Goal: Information Seeking & Learning: Learn about a topic

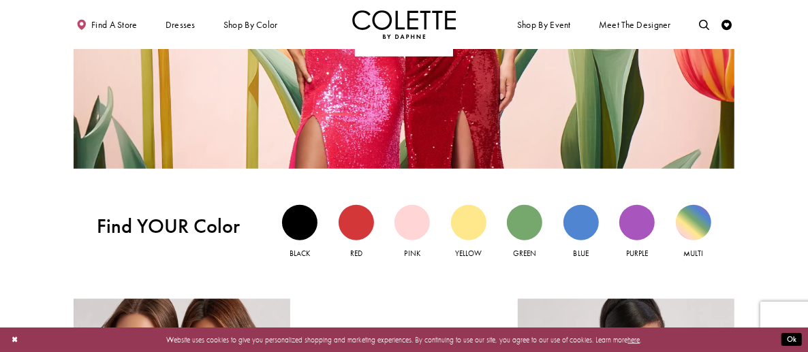
scroll to position [893, 0]
click at [699, 211] on div "Multi view" at bounding box center [693, 222] width 35 height 35
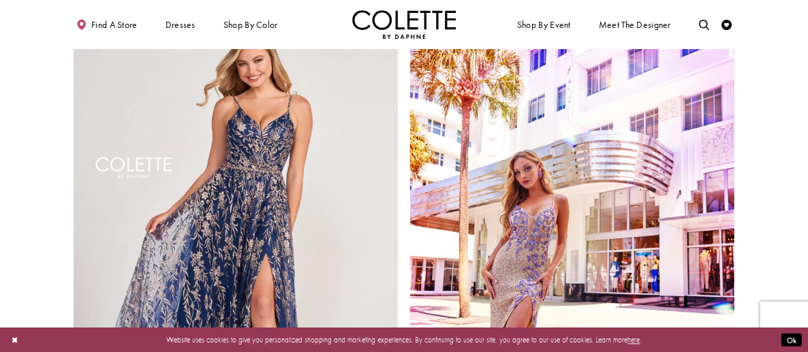
scroll to position [1938, 0]
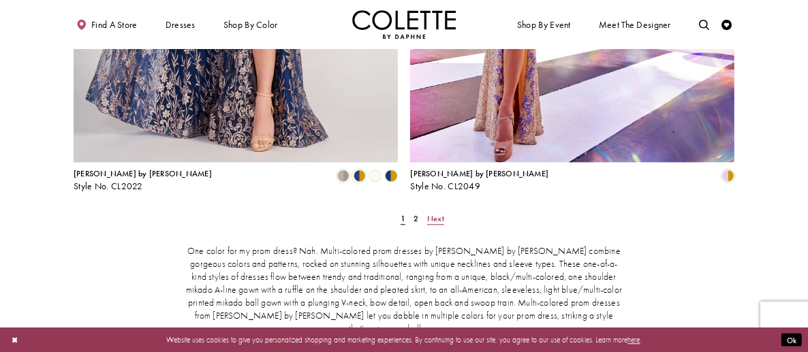
click at [436, 213] on span "Next" at bounding box center [435, 218] width 17 height 11
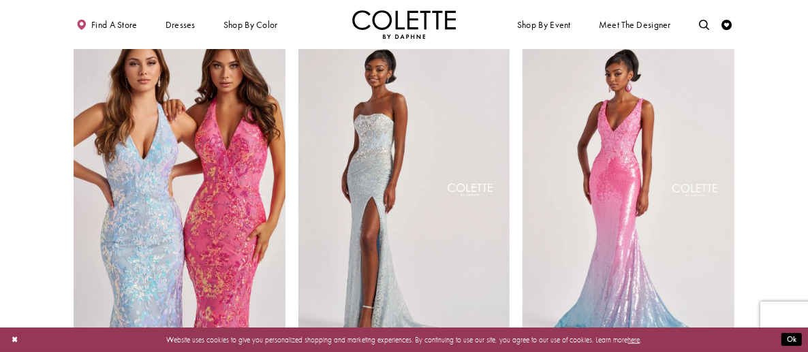
scroll to position [912, 0]
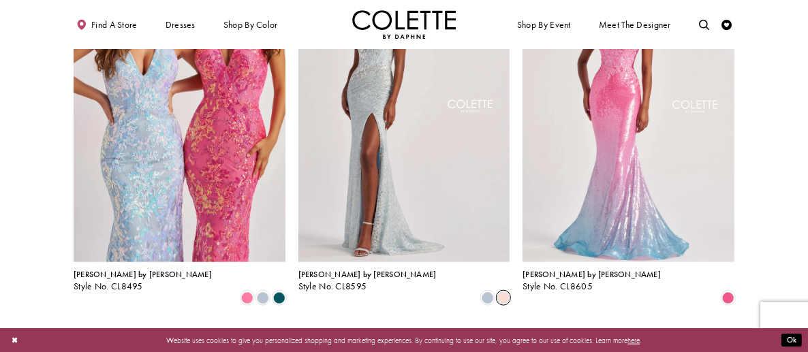
click at [505, 292] on span "Product List" at bounding box center [504, 298] width 12 height 12
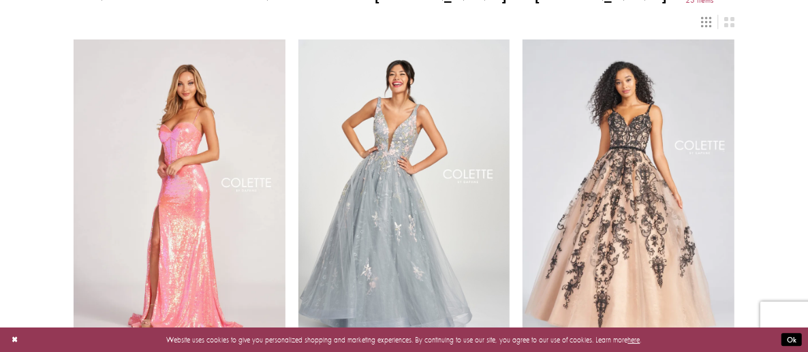
scroll to position [0, 0]
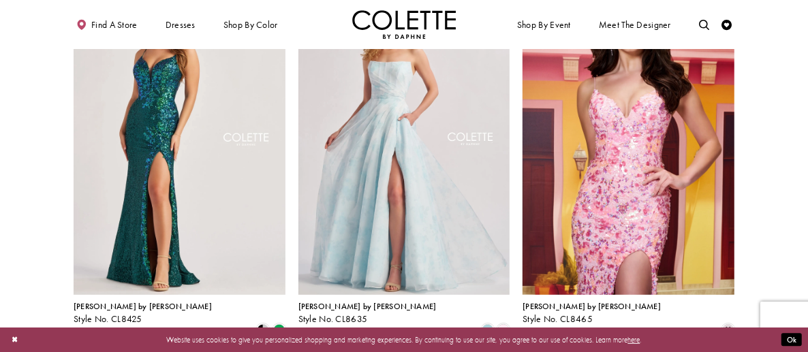
scroll to position [117, 0]
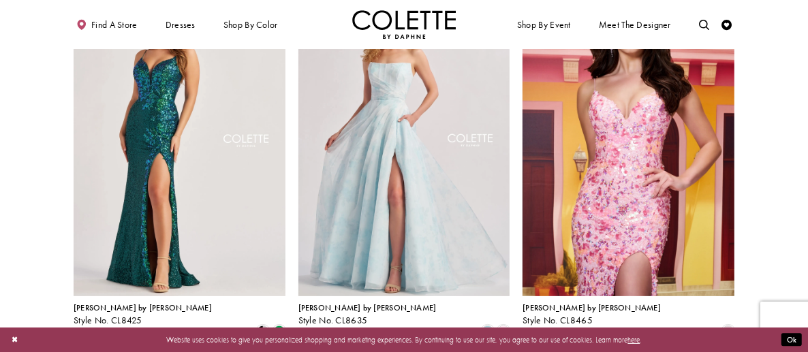
click at [164, 159] on img "Visit Colette by Daphne Style No. CL8425 Page" at bounding box center [180, 142] width 212 height 308
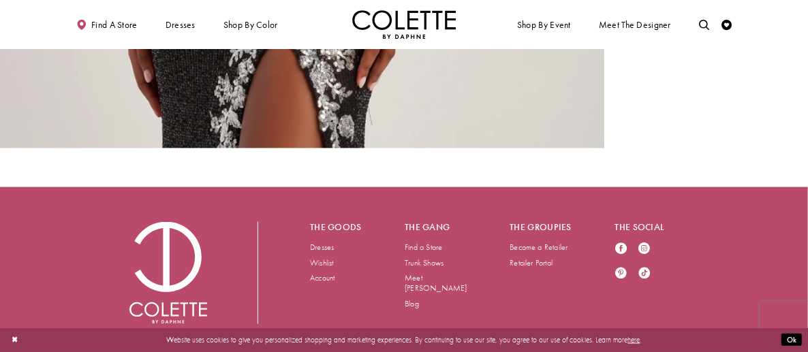
scroll to position [1311, 0]
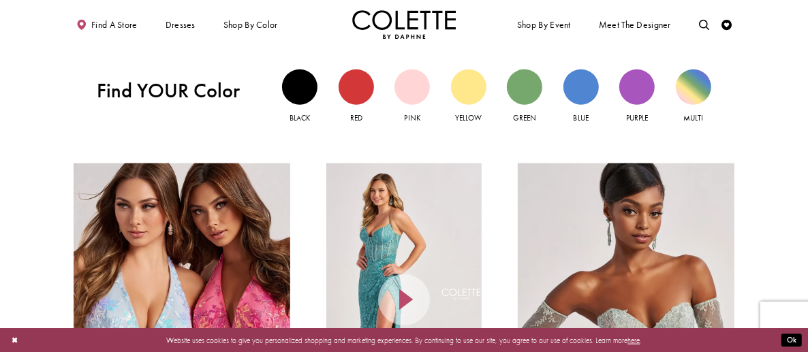
scroll to position [953, 0]
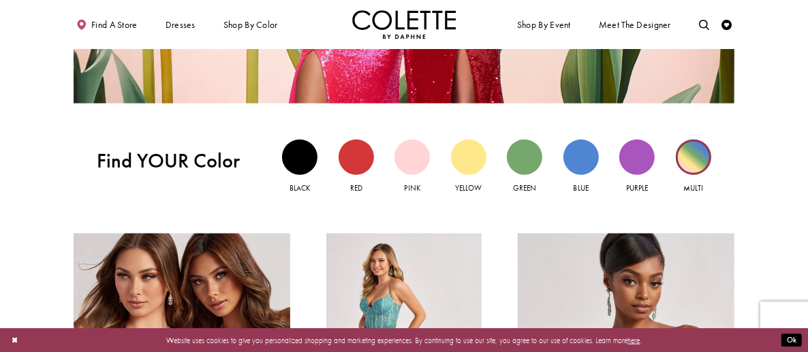
click at [694, 165] on div "Multi view" at bounding box center [693, 157] width 35 height 35
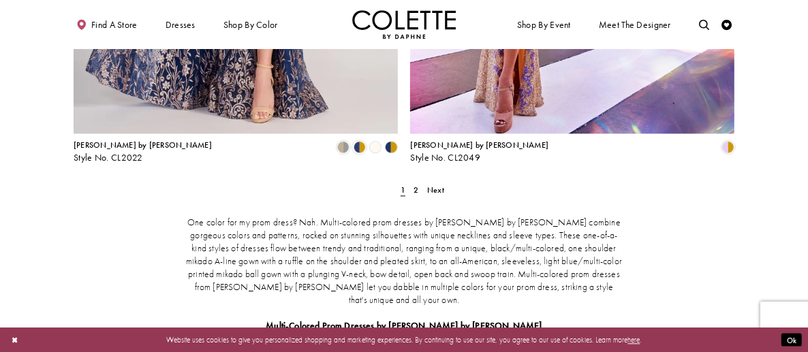
scroll to position [1740, 0]
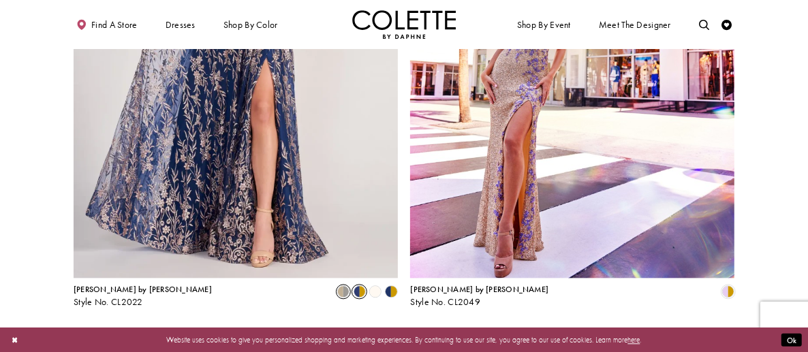
click at [341, 286] on span "Product List" at bounding box center [343, 292] width 12 height 12
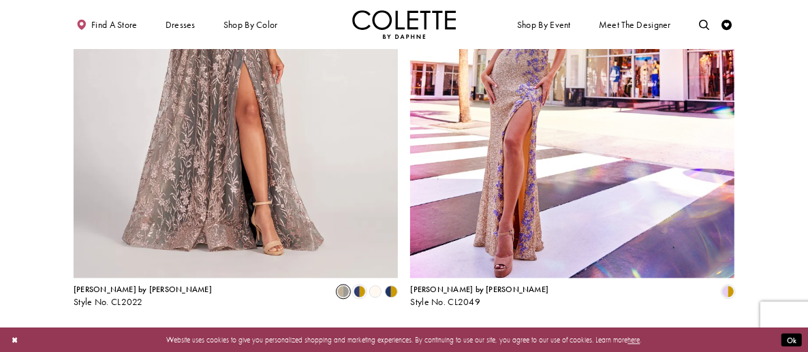
click at [379, 284] on polygon "Product List" at bounding box center [376, 292] width 16 height 16
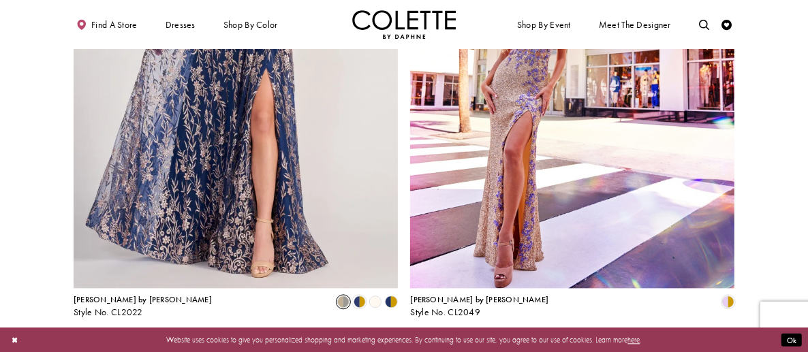
scroll to position [1809, 0]
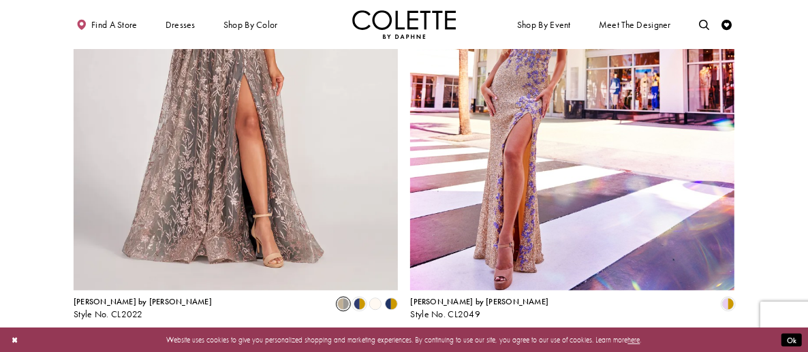
click at [339, 298] on span "Product List" at bounding box center [343, 304] width 12 height 12
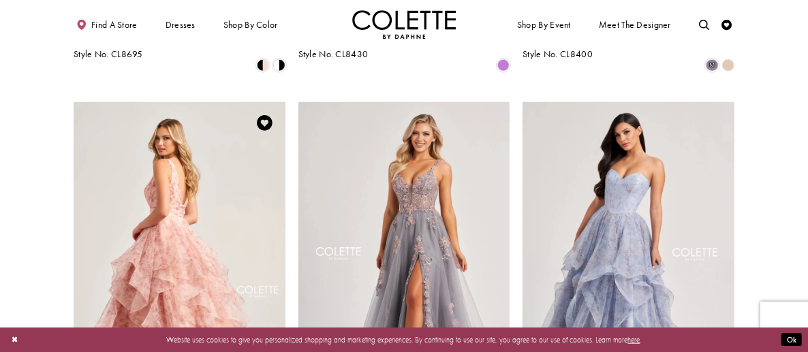
scroll to position [0, 0]
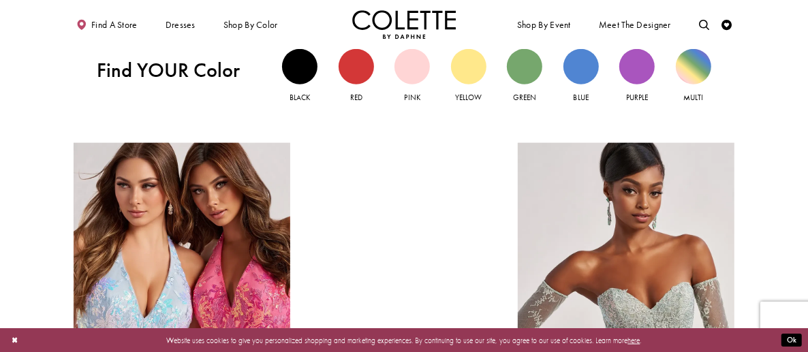
scroll to position [1043, 0]
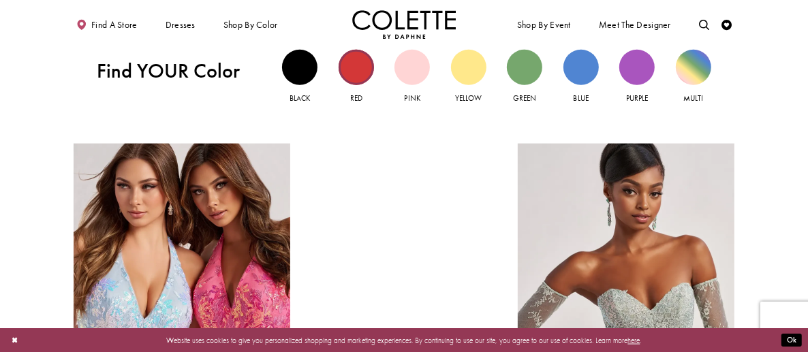
click at [367, 58] on div "Red view" at bounding box center [356, 67] width 35 height 35
click at [585, 66] on div "Blue view" at bounding box center [581, 67] width 35 height 35
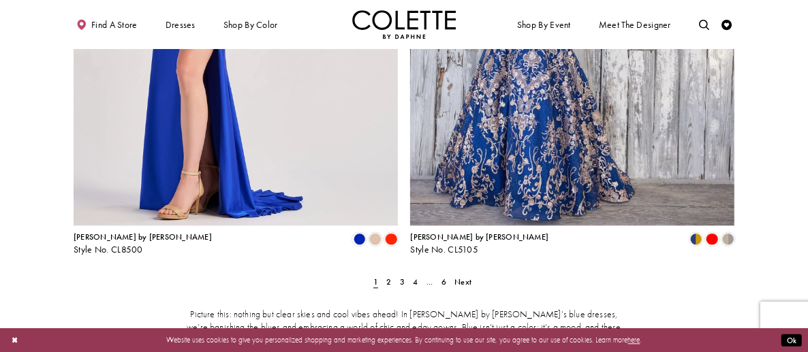
scroll to position [1873, 0]
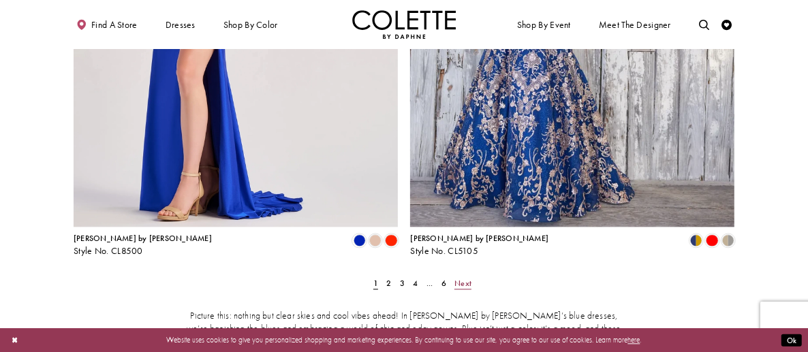
click at [466, 278] on span "Next" at bounding box center [463, 283] width 17 height 11
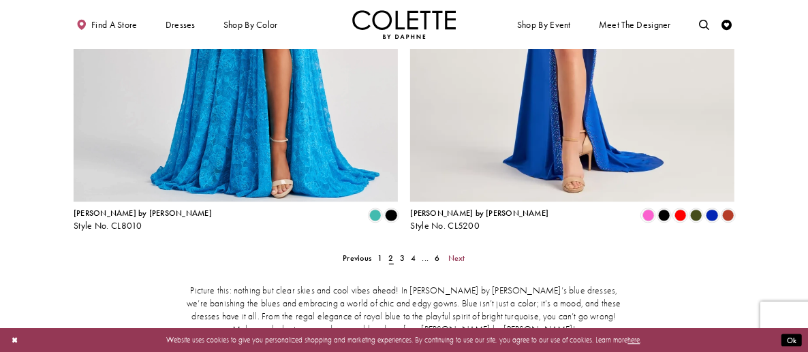
scroll to position [1899, 0]
click at [457, 252] on span "Next" at bounding box center [456, 257] width 17 height 11
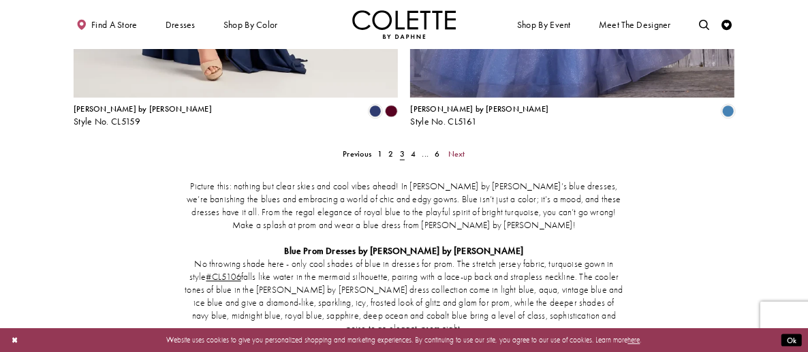
scroll to position [2013, 0]
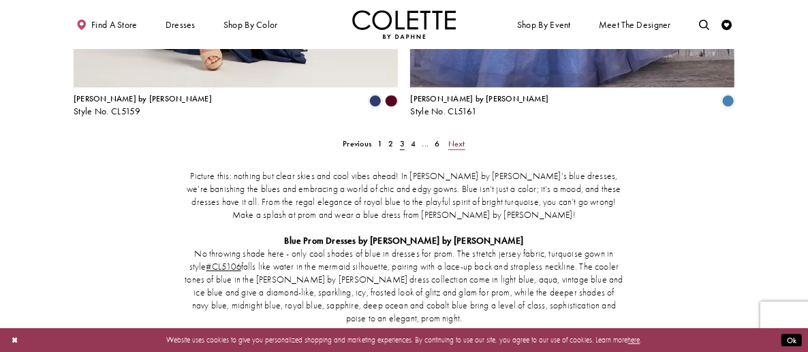
click at [460, 138] on span "Next" at bounding box center [456, 143] width 17 height 11
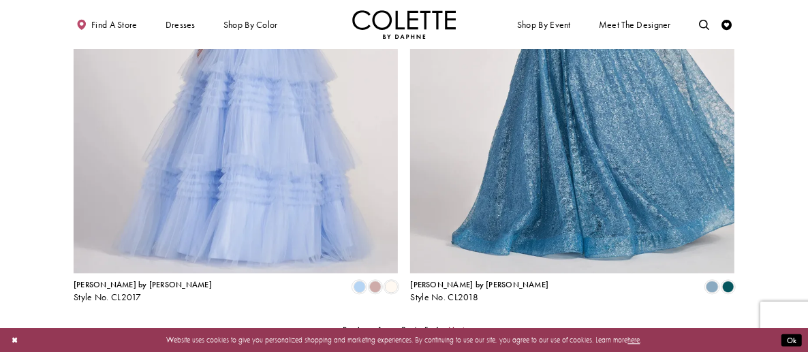
scroll to position [1825, 0]
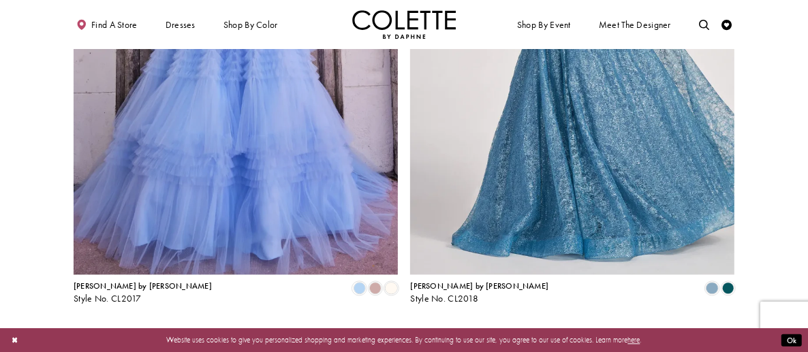
click at [457, 326] on span "Next" at bounding box center [456, 331] width 17 height 11
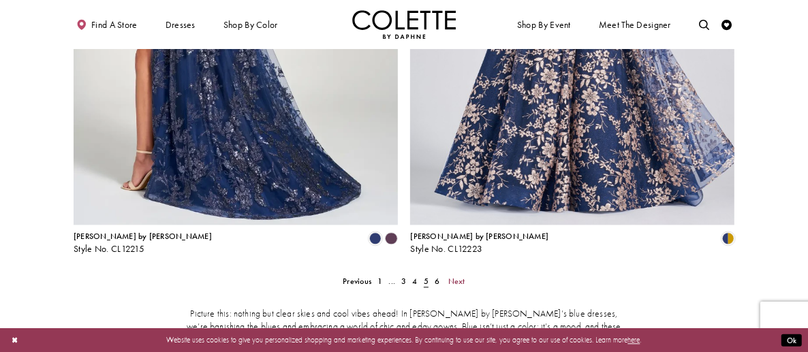
scroll to position [1876, 0]
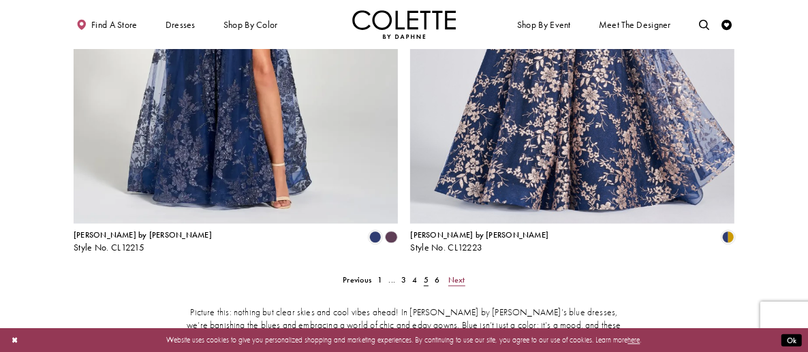
click at [460, 275] on span "Next" at bounding box center [456, 280] width 17 height 11
